Goal: Communication & Community: Answer question/provide support

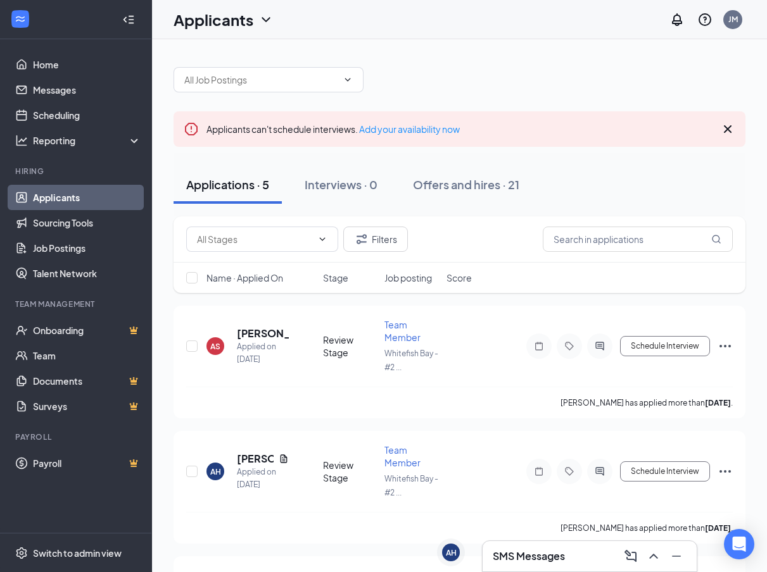
scroll to position [3, 0]
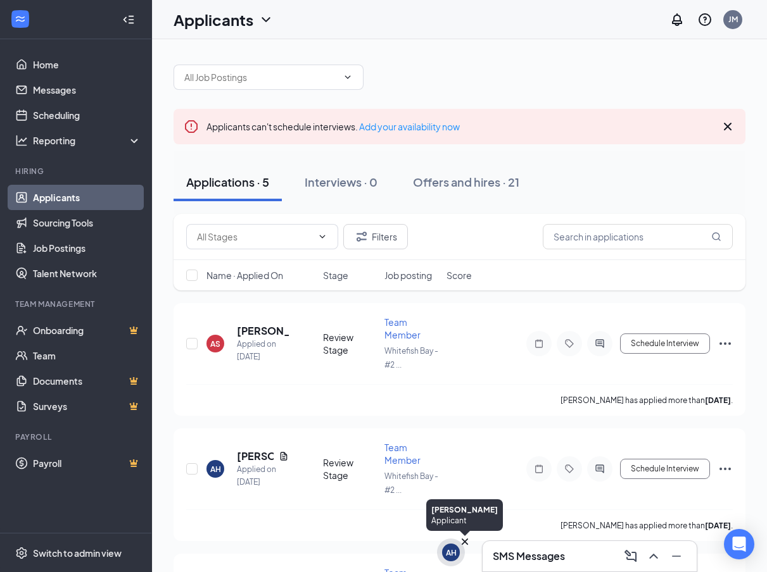
click at [463, 547] on icon "Cross" at bounding box center [464, 542] width 13 height 13
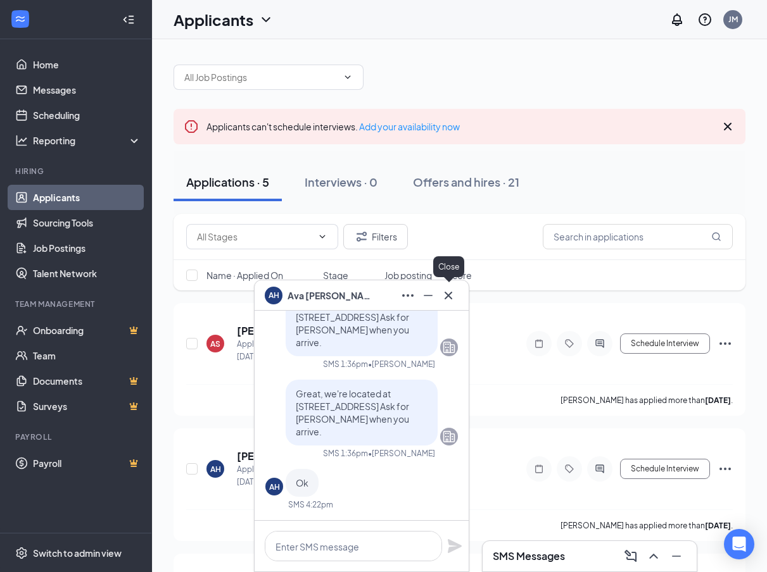
click at [449, 297] on icon "Cross" at bounding box center [448, 295] width 15 height 15
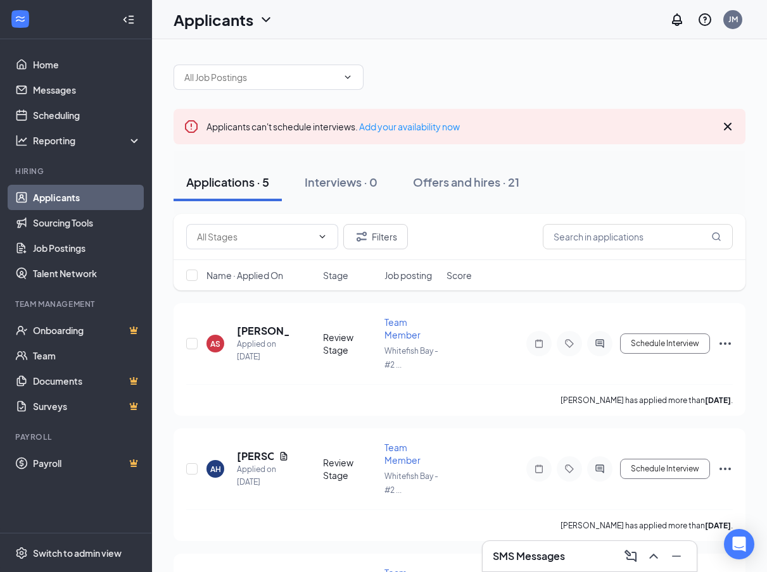
click at [578, 571] on div "SMS Messages" at bounding box center [590, 556] width 214 height 30
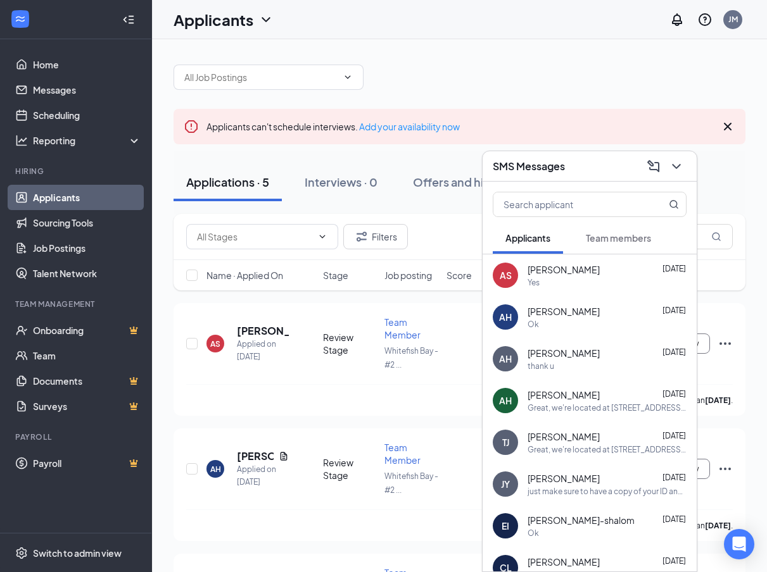
click at [534, 269] on span "[PERSON_NAME]" at bounding box center [564, 269] width 72 height 13
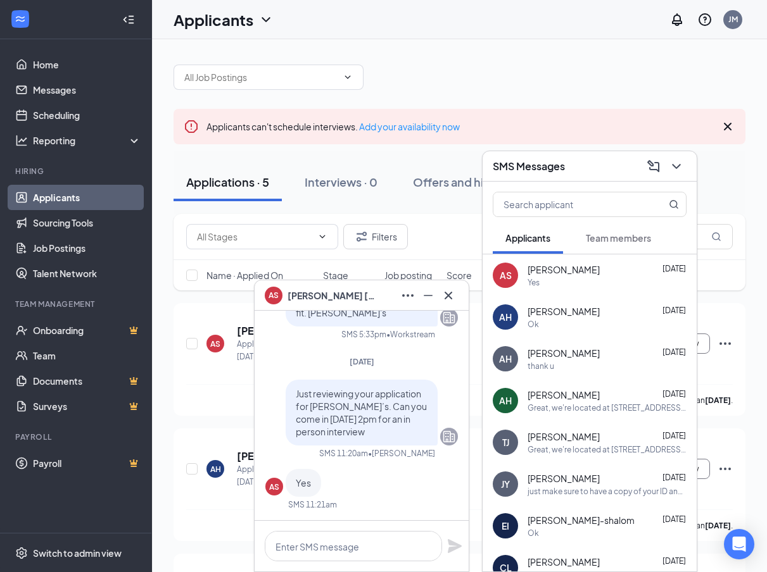
click at [570, 409] on div "Great, we're located at [STREET_ADDRESS] Ask for [PERSON_NAME] when you arrive." at bounding box center [607, 408] width 159 height 11
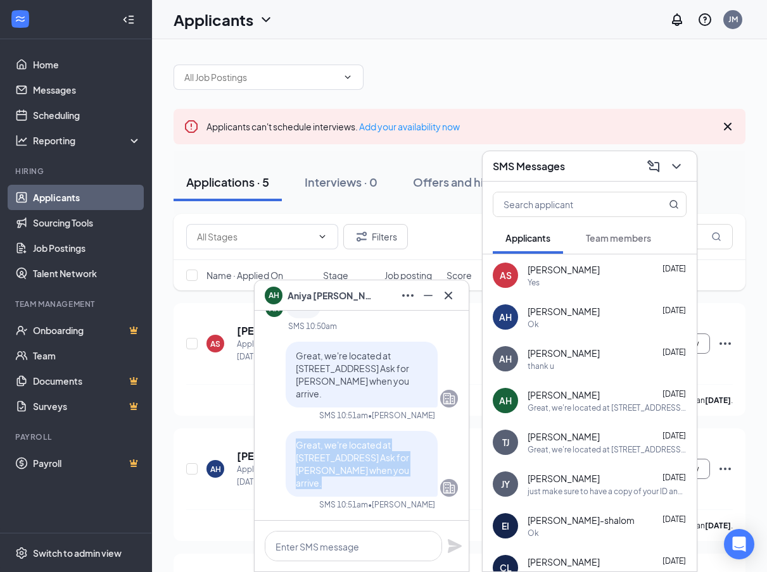
drag, startPoint x: 362, startPoint y: 484, endPoint x: 270, endPoint y: 452, distance: 97.3
click at [270, 452] on div "Great, we're located at [STREET_ADDRESS] Ask for [PERSON_NAME] when you arrive." at bounding box center [361, 464] width 193 height 66
copy span "Great, we're located at [STREET_ADDRESS] Ask for [PERSON_NAME] when you arrive."
click at [547, 266] on span "[PERSON_NAME]" at bounding box center [564, 269] width 72 height 13
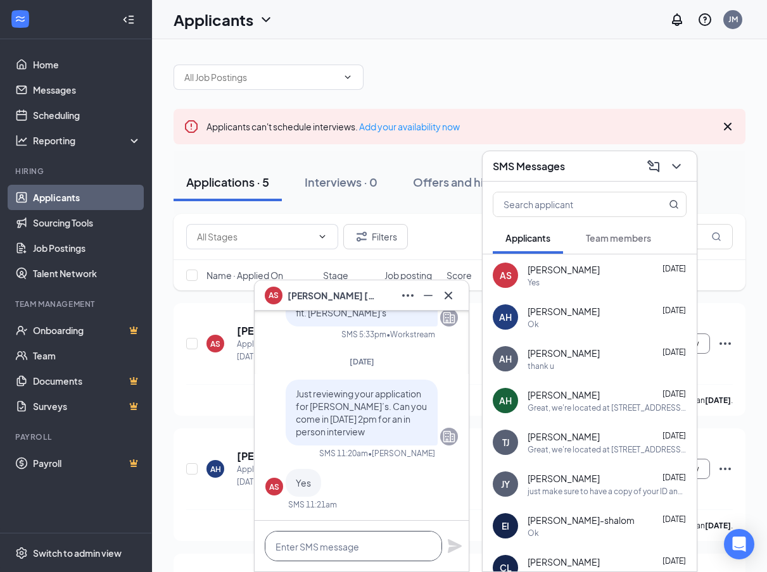
click at [329, 533] on textarea at bounding box center [353, 546] width 177 height 30
paste textarea "Great, we're located at [STREET_ADDRESS] Ask for [PERSON_NAME] when you arrive."
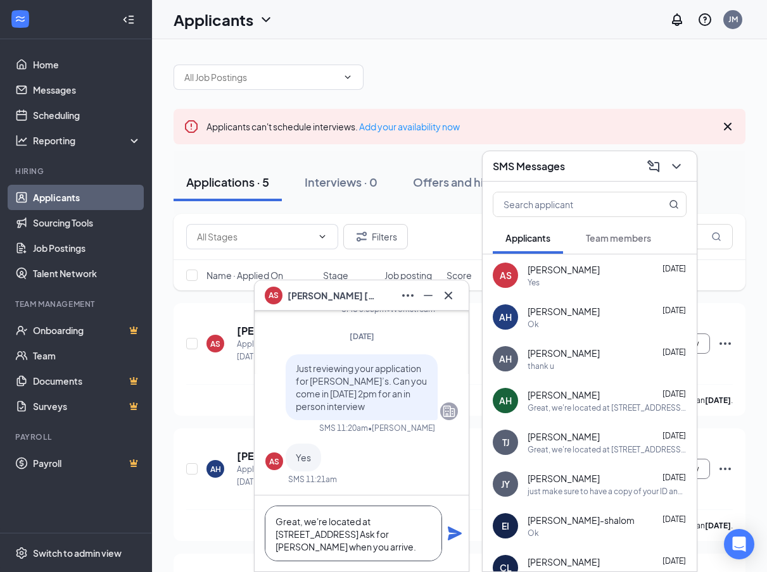
scroll to position [1, 0]
type textarea "Great, we're located at [STREET_ADDRESS] Ask for [PERSON_NAME] when you arrive."
click at [452, 534] on icon "Plane" at bounding box center [454, 533] width 15 height 15
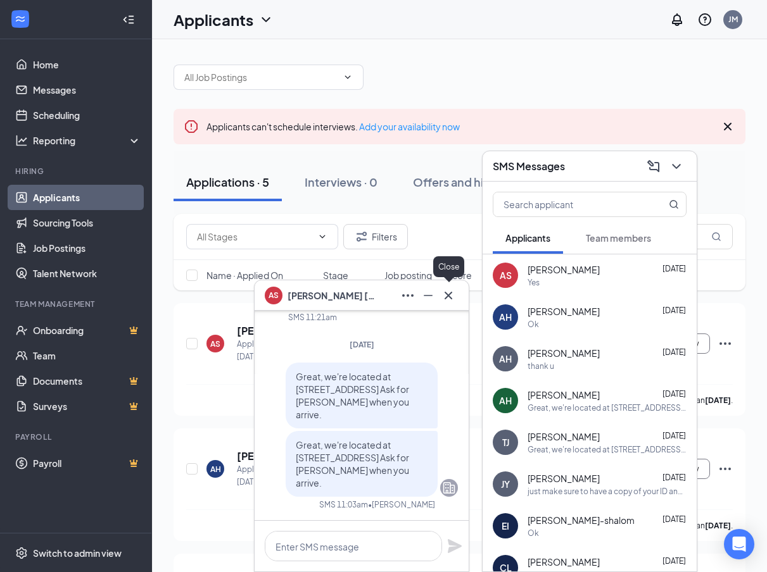
click at [452, 303] on icon "Cross" at bounding box center [448, 295] width 15 height 15
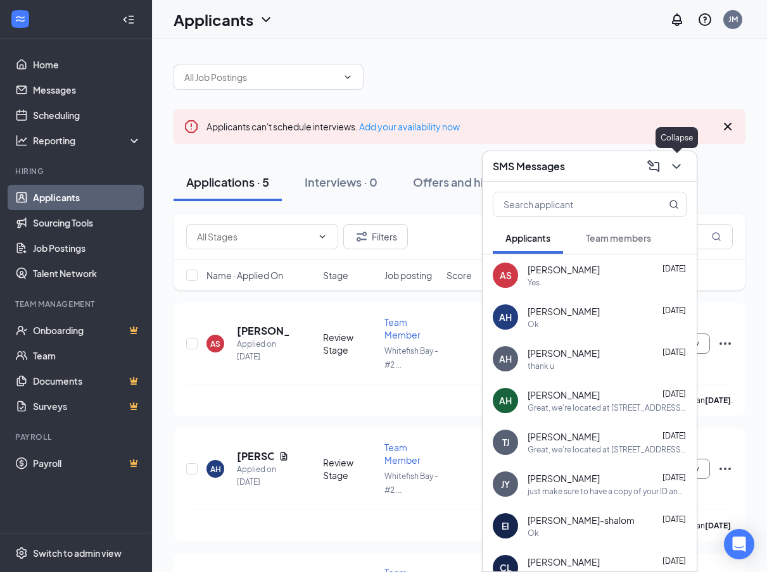
click at [669, 172] on icon "ChevronDown" at bounding box center [676, 166] width 15 height 15
